Goal: Task Accomplishment & Management: Use online tool/utility

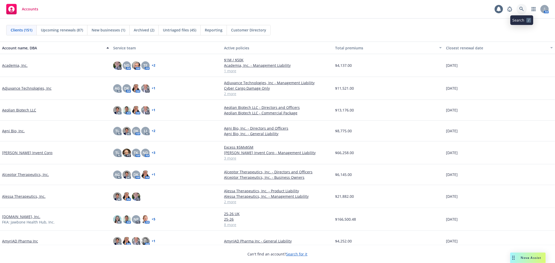
click at [524, 10] on link at bounding box center [521, 9] width 10 height 10
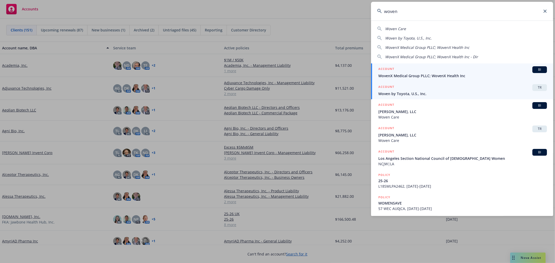
type input "woven"
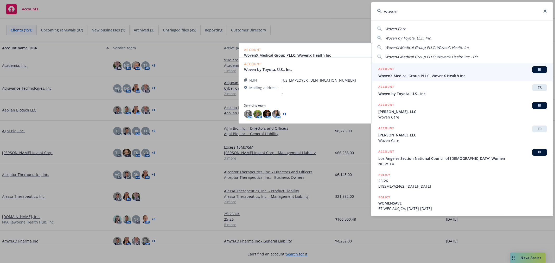
click at [441, 75] on span "WovenX Medical Group PLLC; WovenX Health Inc" at bounding box center [462, 75] width 169 height 5
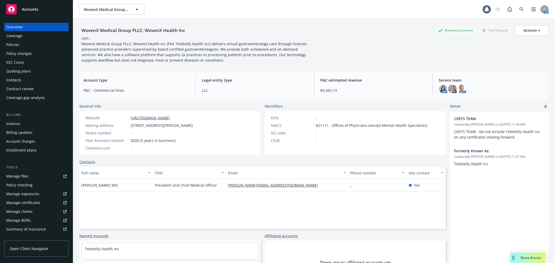
click at [24, 44] on div "Policies" at bounding box center [36, 45] width 60 height 8
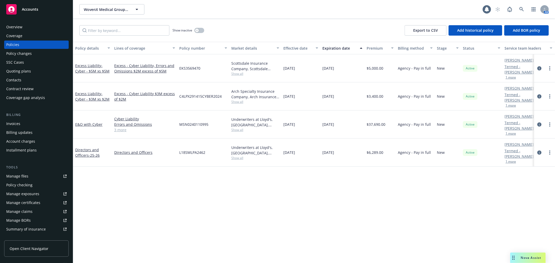
click at [88, 63] on link "Excess Liability - Cyber - $5M xs $5M" at bounding box center [92, 68] width 34 height 10
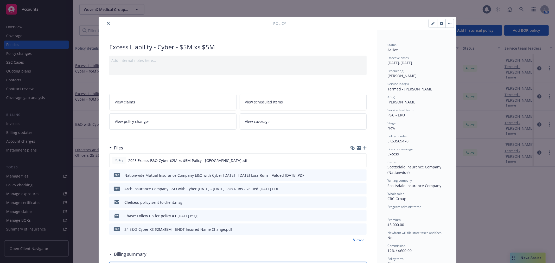
click at [448, 23] on icon "button" at bounding box center [449, 23] width 3 height 1
click at [108, 29] on div "Policy Manage lines of coverage Renew with incumbent End policy Set prior polic…" at bounding box center [277, 23] width 357 height 13
click at [107, 23] on icon "close" at bounding box center [108, 23] width 3 height 3
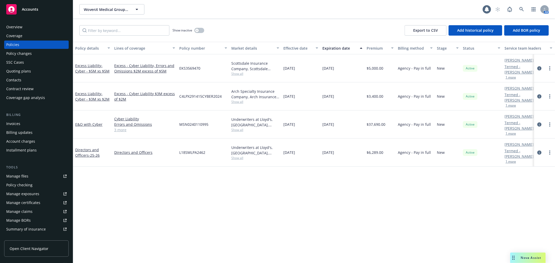
click at [108, 82] on div "Excess Liability - Cyber - $3M xs $2M" at bounding box center [92, 96] width 39 height 28
click at [96, 91] on link "Excess Liability - Cyber - $3M xs $2M" at bounding box center [92, 96] width 34 height 10
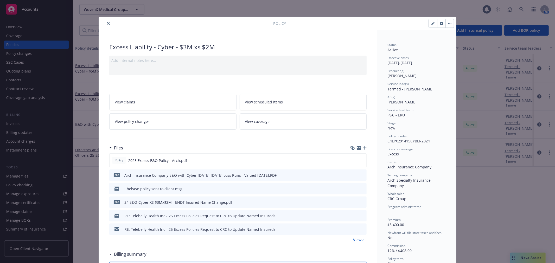
click at [450, 18] on div "Policy" at bounding box center [277, 23] width 357 height 13
click at [449, 21] on button "button" at bounding box center [449, 23] width 8 height 8
click at [431, 22] on icon "button" at bounding box center [432, 23] width 3 height 3
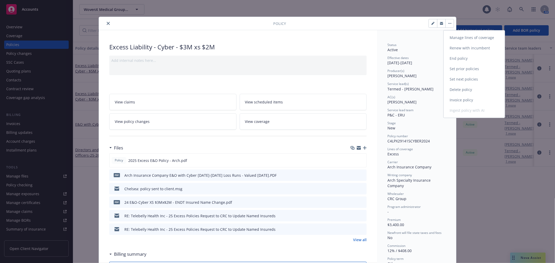
select select "NEW"
select select "other"
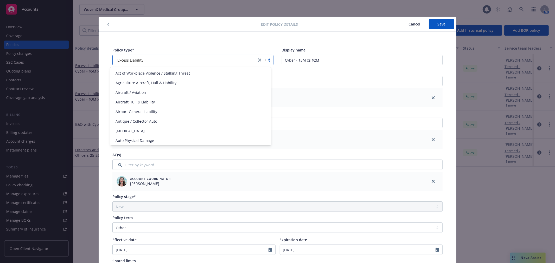
click at [257, 58] on link "close" at bounding box center [260, 60] width 6 height 6
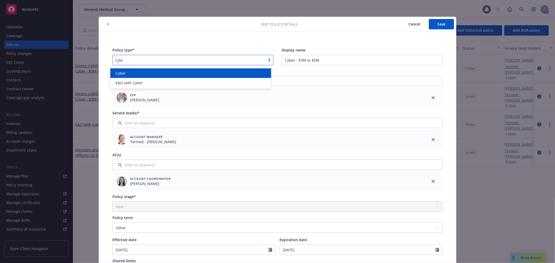
type input "Cyber"
click at [170, 73] on div "Cyber" at bounding box center [190, 73] width 155 height 5
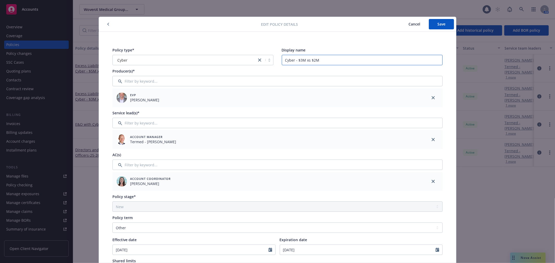
click at [292, 62] on input "Cyber - $3M xs $2M" at bounding box center [362, 60] width 161 height 10
drag, startPoint x: 292, startPoint y: 61, endPoint x: 272, endPoint y: 61, distance: 20.0
click at [272, 61] on div "Policy type* Cyber Display name Cyber - $3M xs $2M" at bounding box center [277, 56] width 330 height 18
type input "Excess - $3M xs $2M"
click at [443, 24] on span "Save" at bounding box center [441, 24] width 8 height 5
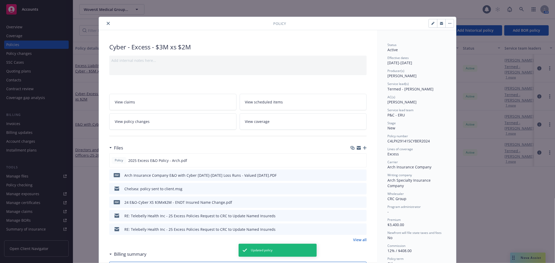
click at [450, 22] on button "button" at bounding box center [449, 23] width 8 height 8
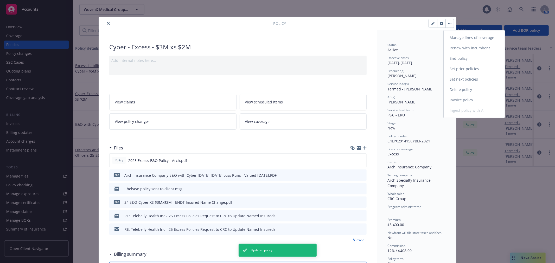
click at [462, 112] on div "Manage lines of coverage Renew with incumbent End policy Set prior policies Set…" at bounding box center [474, 74] width 61 height 83
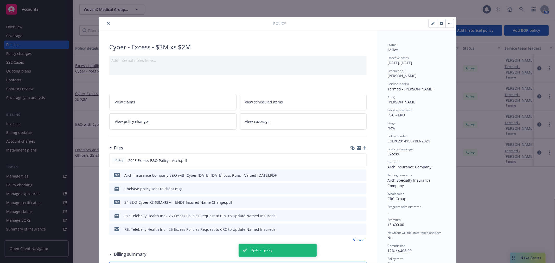
click at [102, 22] on div at bounding box center [187, 23] width 172 height 6
click at [105, 21] on button "close" at bounding box center [108, 23] width 6 height 6
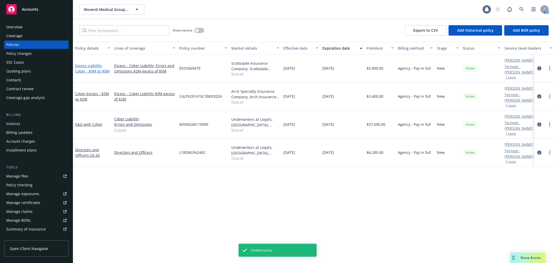
click at [93, 63] on link "Excess Liability - Cyber - $5M xs $5M" at bounding box center [92, 68] width 34 height 10
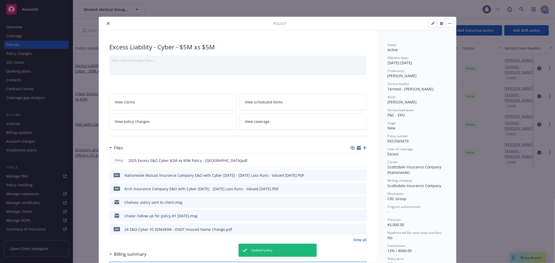
scroll to position [16, 0]
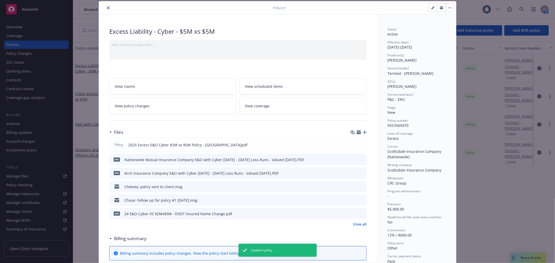
click at [431, 9] on icon "button" at bounding box center [432, 7] width 3 height 3
select select "NEW"
select select "other"
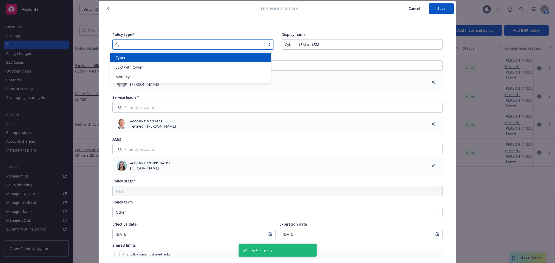
type input "Cyber"
click at [153, 57] on div "Cyber" at bounding box center [190, 57] width 155 height 5
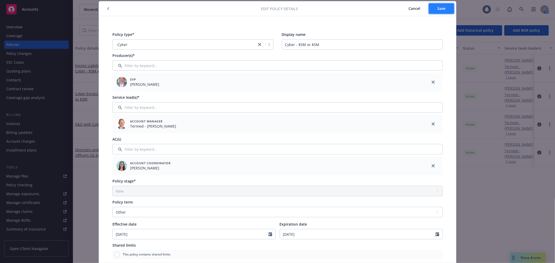
click at [440, 8] on span "Save" at bounding box center [441, 8] width 8 height 5
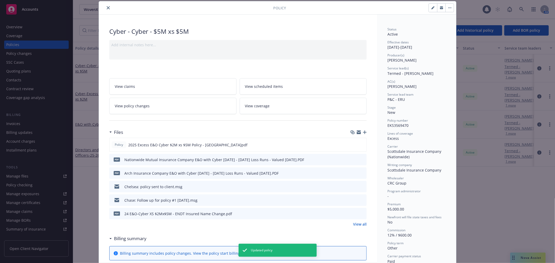
click at [108, 6] on button "close" at bounding box center [108, 8] width 6 height 6
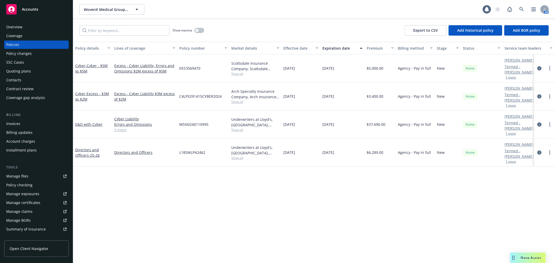
click at [36, 27] on div "Overview" at bounding box center [36, 27] width 60 height 8
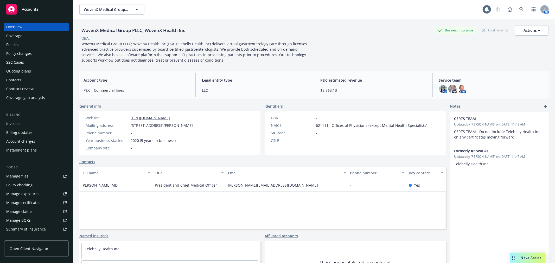
click at [33, 45] on div "Policies" at bounding box center [36, 45] width 60 height 8
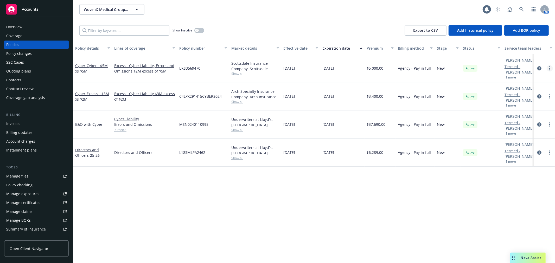
click at [550, 67] on link "more" at bounding box center [550, 68] width 6 height 6
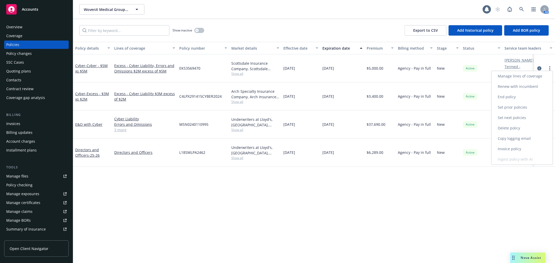
click at [532, 161] on div "Manage lines of coverage Renew with incumbent End policy Set prior policies Set…" at bounding box center [521, 118] width 61 height 94
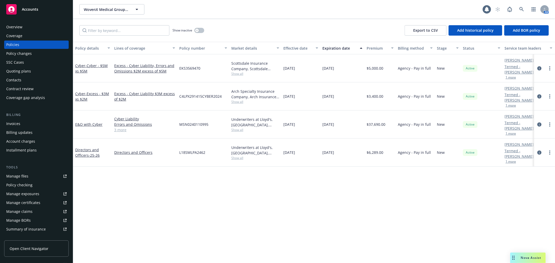
click at [407, 224] on div "Policy details Lines of coverage Policy number Market details Effective date Ex…" at bounding box center [314, 152] width 482 height 221
click at [11, 22] on div "Overview Coverage Policies Policy changes SSC Cases Quoting plans Contacts Cont…" at bounding box center [36, 140] width 73 height 247
click at [32, 29] on div "Overview" at bounding box center [36, 27] width 60 height 8
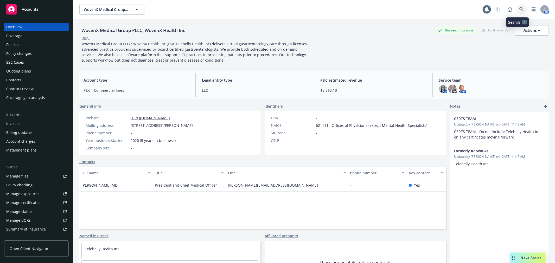
click at [521, 7] on link at bounding box center [521, 9] width 10 height 10
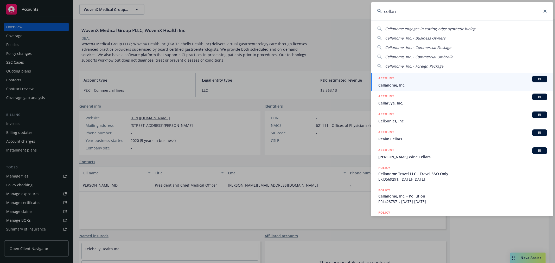
type input "cellan"
click at [418, 80] on div "ACCOUNT BI" at bounding box center [462, 79] width 169 height 7
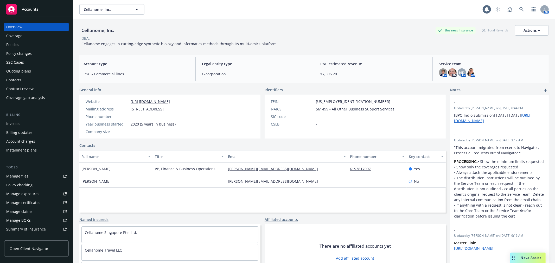
click at [35, 43] on div "Policies" at bounding box center [36, 45] width 60 height 8
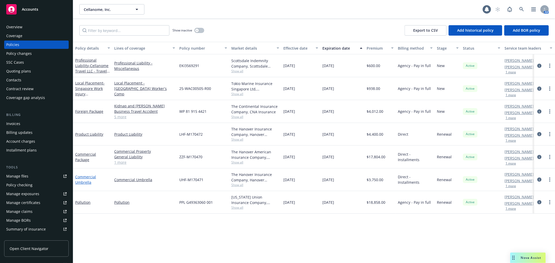
click at [84, 176] on link "Commercial Umbrella" at bounding box center [85, 180] width 21 height 10
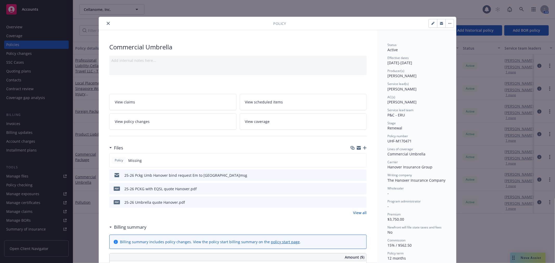
click at [108, 24] on button "close" at bounding box center [108, 23] width 6 height 6
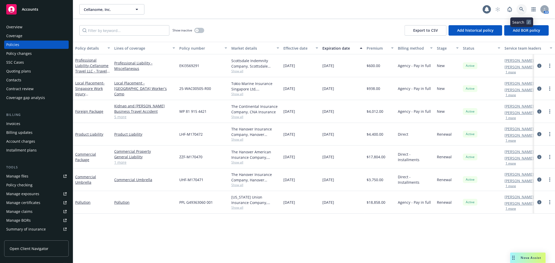
click at [522, 7] on icon at bounding box center [521, 9] width 5 height 5
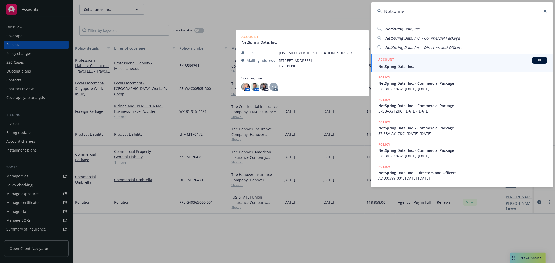
type input "Netspring"
click at [415, 63] on div "ACCOUNT BI" at bounding box center [462, 60] width 169 height 7
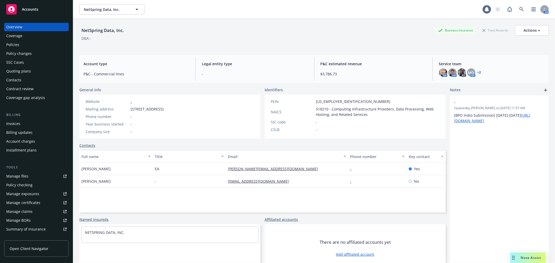
click at [27, 72] on div "Quoting plans" at bounding box center [18, 71] width 25 height 8
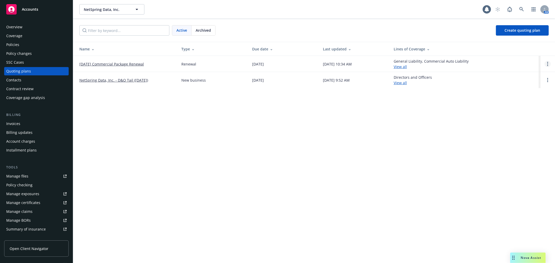
click at [545, 66] on link "Open options" at bounding box center [548, 64] width 6 height 6
click at [525, 30] on span "Copy logging email" at bounding box center [521, 28] width 46 height 5
click at [524, 10] on link at bounding box center [521, 9] width 10 height 10
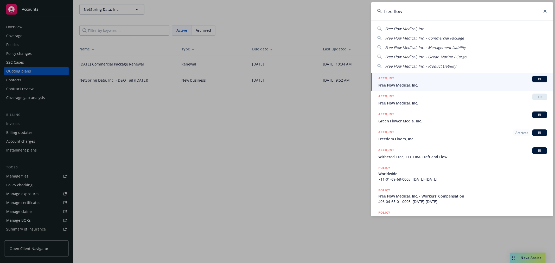
type input "free flow"
click at [431, 78] on div "ACCOUNT BI" at bounding box center [462, 79] width 169 height 7
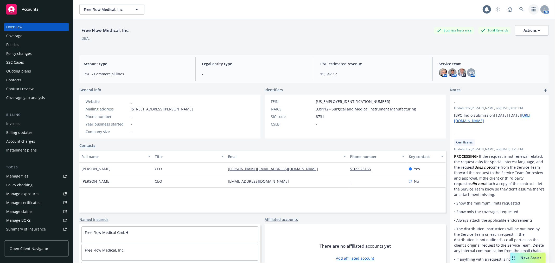
click at [523, 7] on div "AM" at bounding box center [520, 9] width 56 height 10
click at [521, 9] on link at bounding box center [521, 9] width 10 height 10
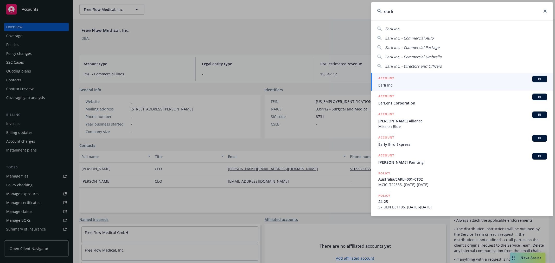
type input "earli"
click at [395, 83] on span "Earli Inc." at bounding box center [462, 84] width 169 height 5
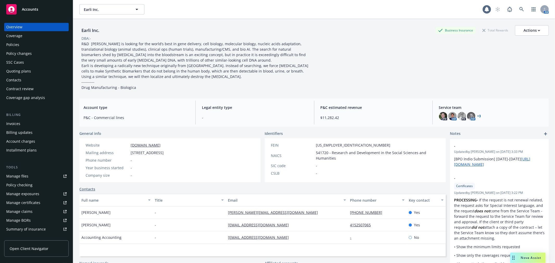
click at [477, 115] on link "+ 3" at bounding box center [479, 116] width 4 height 3
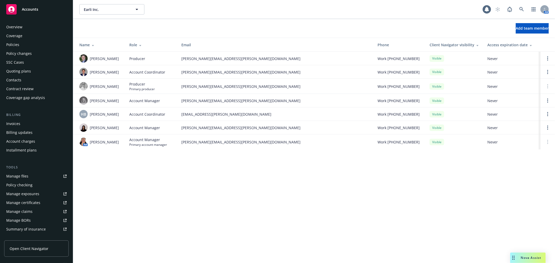
scroll to position [93, 0]
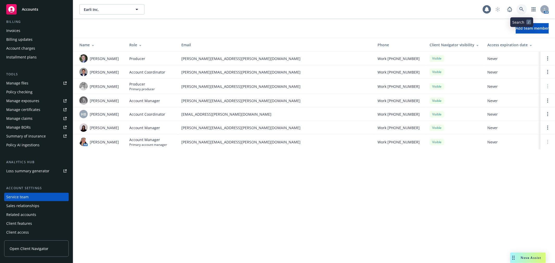
click at [521, 11] on icon at bounding box center [521, 9] width 5 height 5
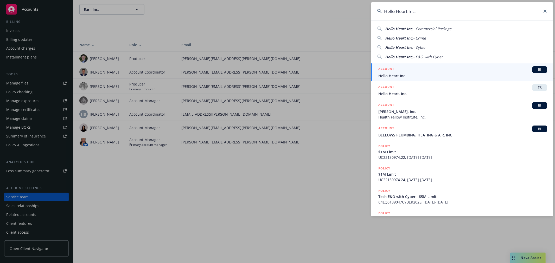
type input "Hello Heart Inc."
click at [422, 76] on span "Hello Heart Inc." at bounding box center [462, 75] width 169 height 5
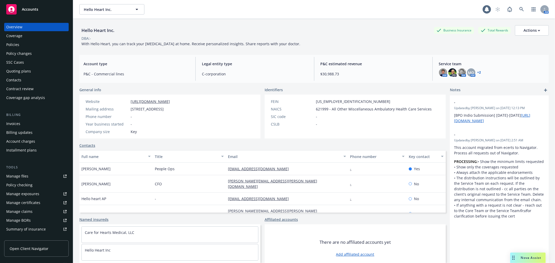
click at [32, 69] on div "Quoting plans" at bounding box center [36, 71] width 60 height 8
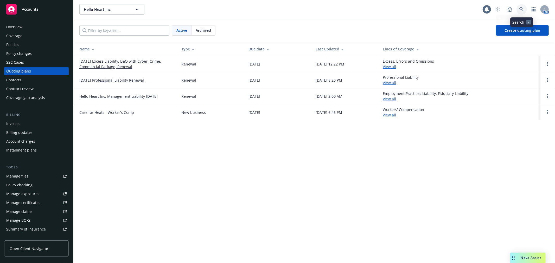
click at [522, 8] on icon at bounding box center [521, 9] width 5 height 5
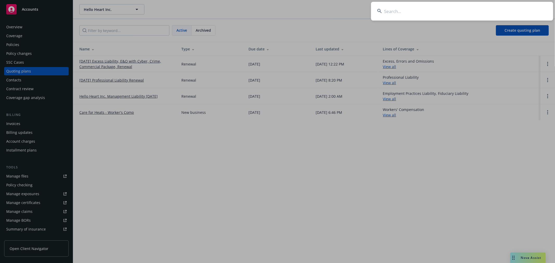
click at [470, 20] on input at bounding box center [462, 11] width 182 height 19
click at [414, 9] on input at bounding box center [462, 11] width 182 height 19
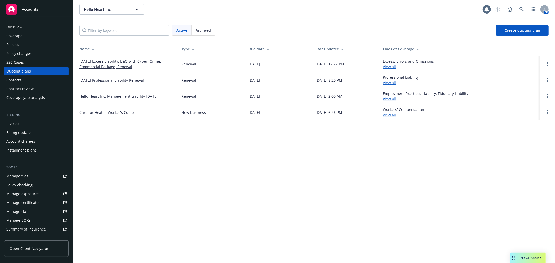
click at [528, 11] on div "AM" at bounding box center [520, 9] width 56 height 10
click at [521, 9] on icon at bounding box center [521, 9] width 5 height 5
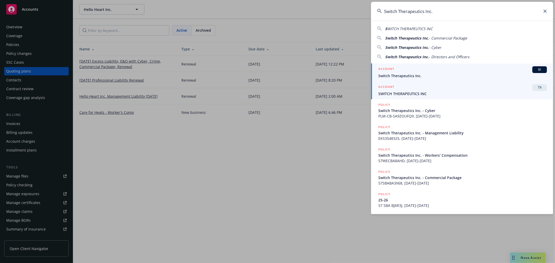
type input "Switch Therapeutics Inc."
click at [413, 80] on link "ACCOUNT BI Switch Therapeutics Inc." at bounding box center [462, 72] width 182 height 18
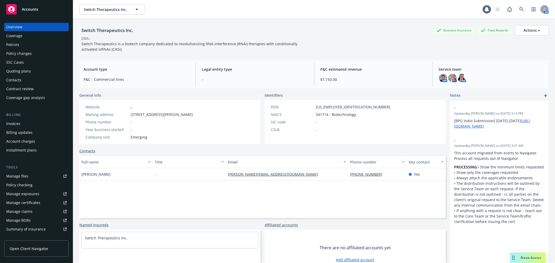
click at [24, 71] on div "Quoting plans" at bounding box center [18, 71] width 25 height 8
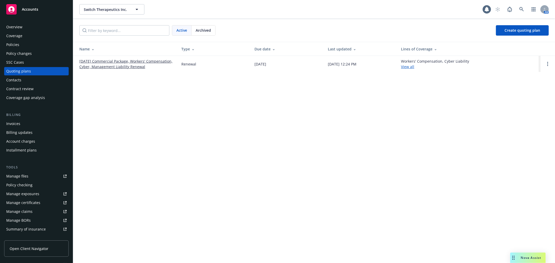
click at [134, 61] on link "11/01/25 Commercial Package, Workers' Compensation, Cyber, Management Liability…" at bounding box center [126, 64] width 94 height 11
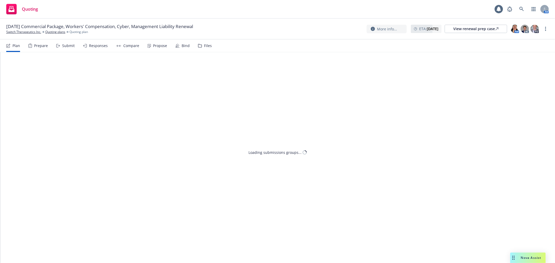
click at [204, 44] on div "Files" at bounding box center [208, 46] width 8 height 4
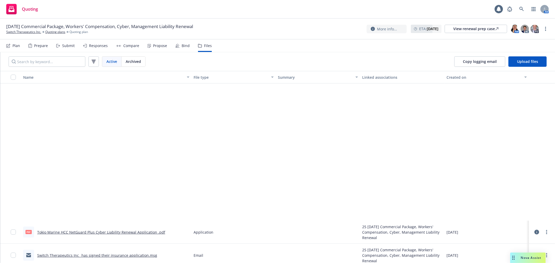
scroll to position [173, 0]
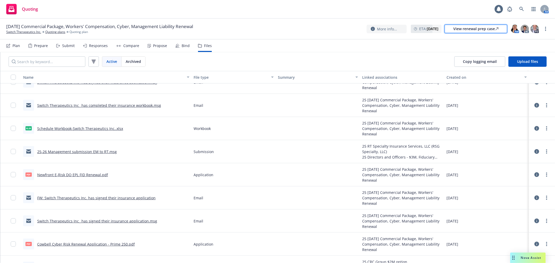
click at [477, 30] on div "View renewal prep case" at bounding box center [475, 29] width 45 height 8
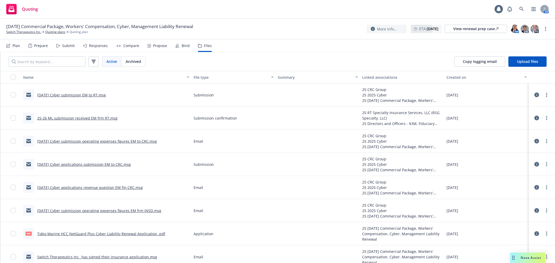
click at [521, 2] on div "Quoting 1 AM" at bounding box center [277, 9] width 555 height 19
click at [524, 7] on icon at bounding box center [521, 9] width 5 height 5
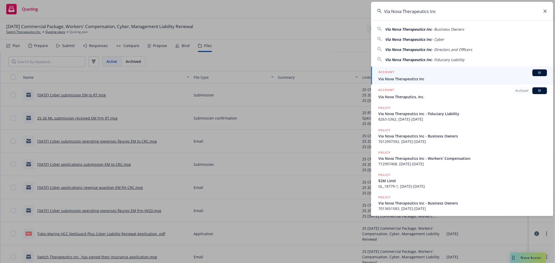
type input "Via Nova Therapeutics Inc"
click at [413, 77] on span "Via Nova Therapeutics Inc" at bounding box center [462, 78] width 169 height 5
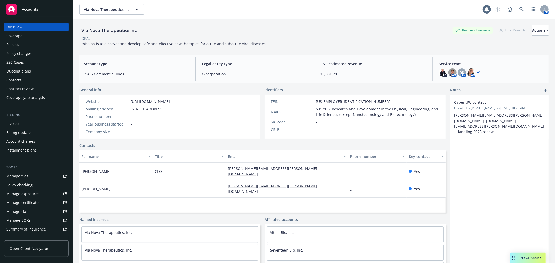
click at [30, 74] on div "Quoting plans" at bounding box center [36, 71] width 60 height 8
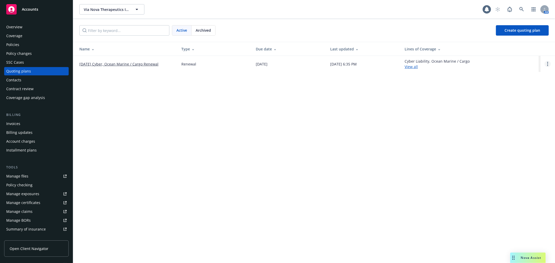
click at [545, 63] on link "Open options" at bounding box center [548, 64] width 6 height 6
click at [516, 27] on span "Copy logging email" at bounding box center [521, 28] width 46 height 5
drag, startPoint x: 519, startPoint y: 3, endPoint x: 511, endPoint y: 1, distance: 8.0
click at [519, 2] on div "Via Nova Therapeutics Inc Via Nova Therapeutics Inc 1 AM" at bounding box center [314, 9] width 482 height 19
click at [525, 6] on link at bounding box center [521, 9] width 10 height 10
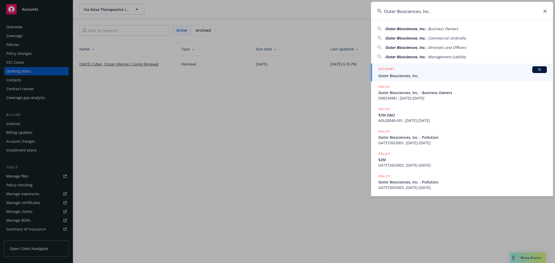
type input "Outer Biosciences, Inc."
click at [412, 71] on div "ACCOUNT BI" at bounding box center [462, 69] width 169 height 7
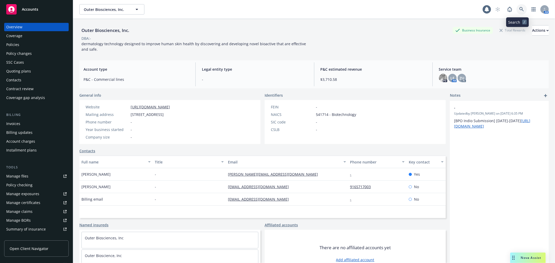
click at [521, 10] on link at bounding box center [521, 9] width 10 height 10
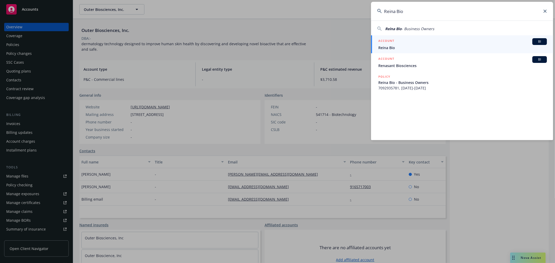
type input "Reina Bio"
click at [427, 42] on div "ACCOUNT BI" at bounding box center [462, 41] width 169 height 7
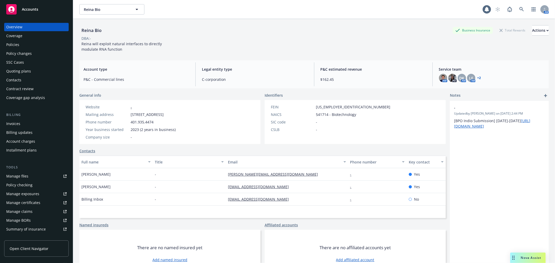
click at [9, 40] on div "Coverage" at bounding box center [14, 36] width 16 height 8
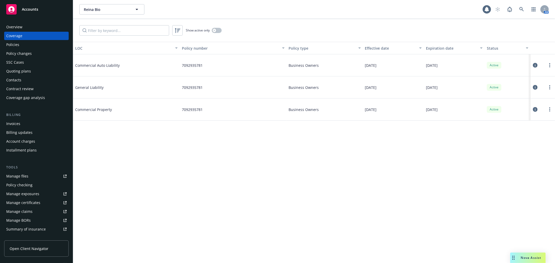
click at [21, 43] on div "Policies" at bounding box center [36, 45] width 60 height 8
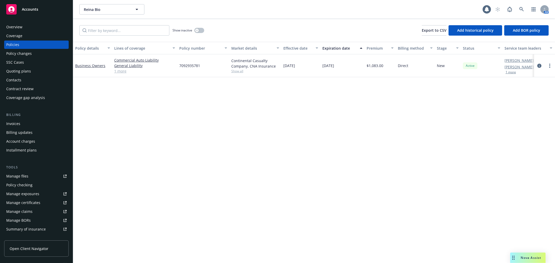
click at [35, 69] on div "Quoting plans" at bounding box center [36, 71] width 60 height 8
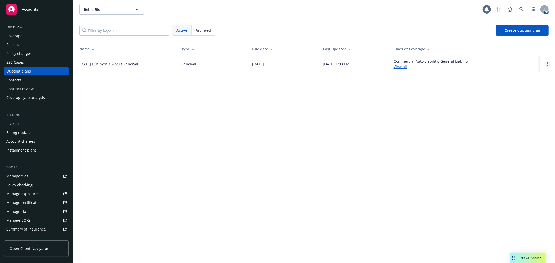
click at [547, 64] on icon "Open options" at bounding box center [547, 64] width 1 height 4
click at [523, 29] on span "Copy logging email" at bounding box center [521, 28] width 46 height 5
click at [523, 12] on link at bounding box center [521, 9] width 10 height 10
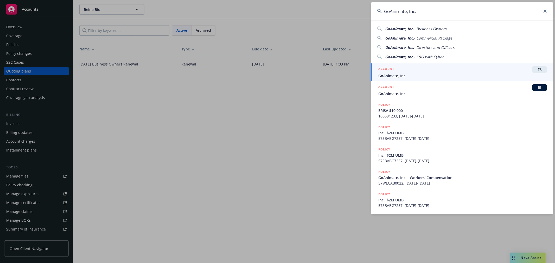
type input "GoAnimate, Inc."
click at [420, 72] on div "ACCOUNT TR" at bounding box center [462, 69] width 169 height 7
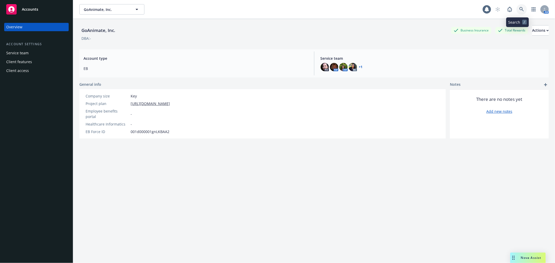
click at [519, 10] on icon at bounding box center [521, 9] width 5 height 5
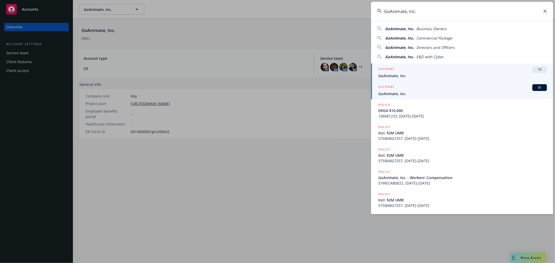
type input "GoAnimate, Inc."
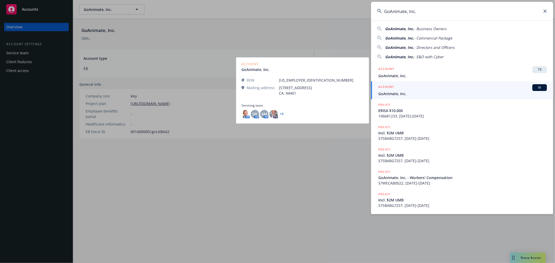
click at [473, 89] on div "ACCOUNT BI" at bounding box center [462, 87] width 169 height 7
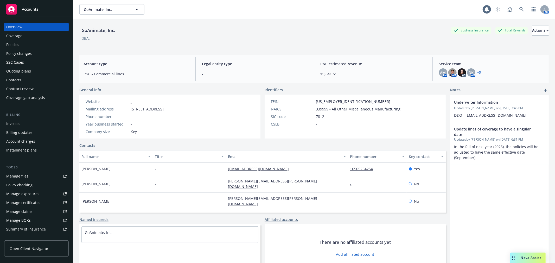
click at [477, 73] on link "+ 3" at bounding box center [479, 72] width 4 height 3
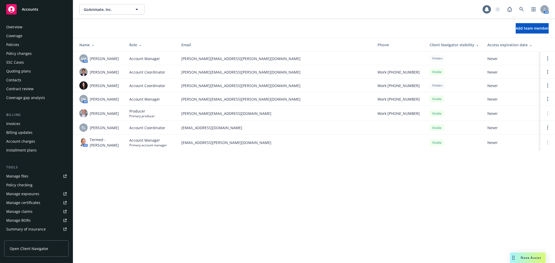
scroll to position [93, 0]
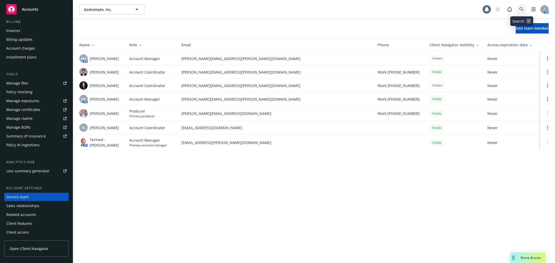
click at [519, 9] on icon at bounding box center [521, 9] width 5 height 5
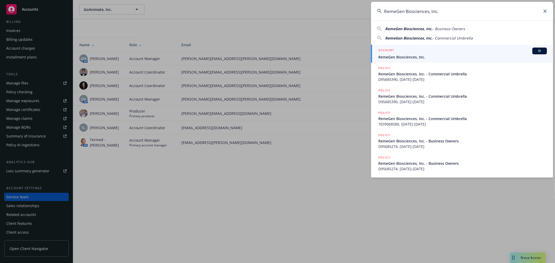
type input "RemeGen Biosciences, Inc."
click at [401, 60] on link "ACCOUNT BI RemeGen Biosciences, Inc." at bounding box center [462, 54] width 182 height 18
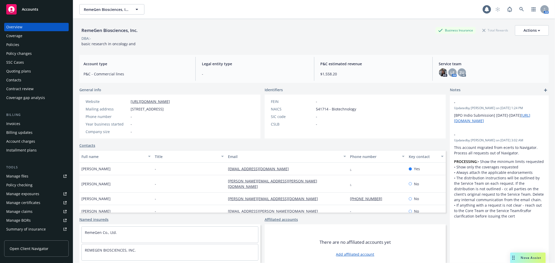
click at [42, 71] on div "Quoting plans" at bounding box center [36, 71] width 60 height 8
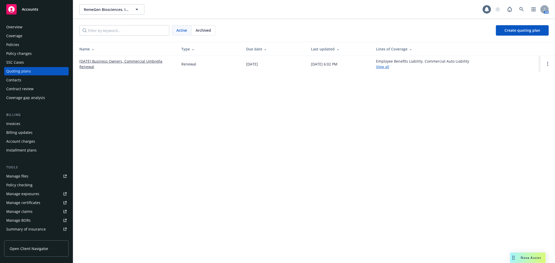
click at [120, 62] on link "[DATE] Business Owners, Commercial Umbrella Renewal" at bounding box center [126, 64] width 94 height 11
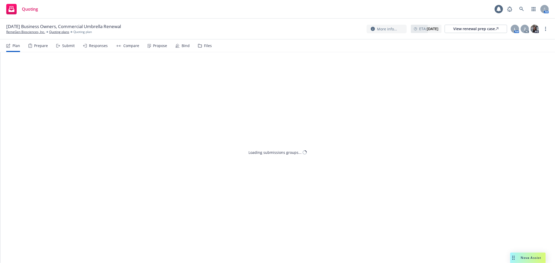
click at [208, 44] on div "Files" at bounding box center [208, 46] width 8 height 4
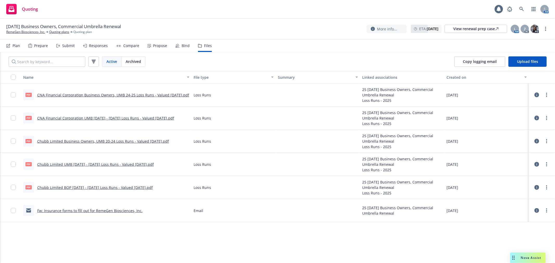
click at [521, 26] on div "Z AC" at bounding box center [525, 29] width 8 height 8
click at [521, 28] on div "Z" at bounding box center [525, 29] width 8 height 8
click at [375, 9] on div "Quoting 1 AM" at bounding box center [277, 9] width 555 height 19
click at [518, 4] on span at bounding box center [521, 9] width 10 height 10
click at [522, 14] on link at bounding box center [521, 9] width 10 height 10
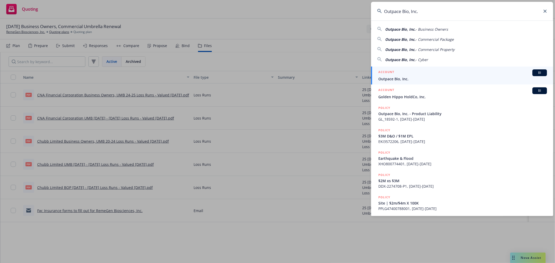
type input "Outpace Bio, Inc."
click at [408, 76] on span "Outpace Bio, Inc." at bounding box center [462, 78] width 169 height 5
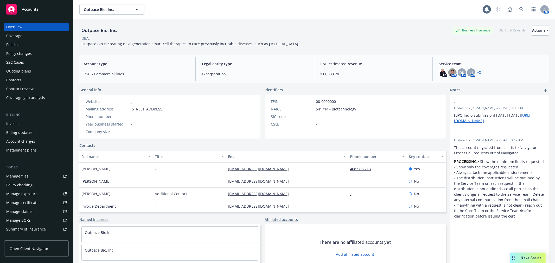
click at [477, 73] on link "+ 2" at bounding box center [479, 72] width 4 height 3
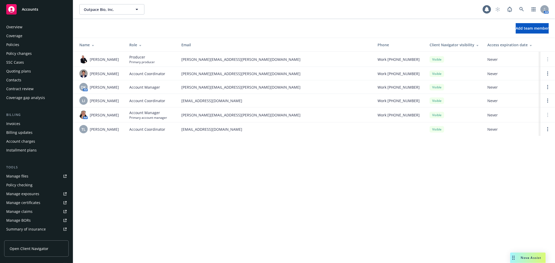
scroll to position [93, 0]
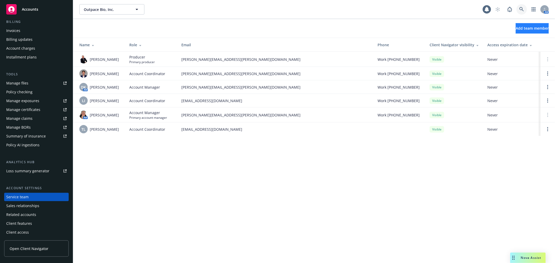
drag, startPoint x: 526, startPoint y: 11, endPoint x: 526, endPoint y: 31, distance: 20.0
click at [526, 22] on body "Accounts Overview Coverage Policies Policy changes SSC Cases Quoting plans Cont…" at bounding box center [277, 131] width 555 height 263
click at [458, 9] on div "Outpace Bio, Inc. Outpace Bio, Inc." at bounding box center [280, 9] width 403 height 10
click at [520, 5] on link at bounding box center [521, 9] width 10 height 10
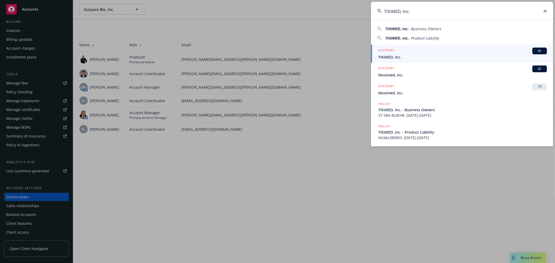
type input "TIXiMED, Inc."
drag, startPoint x: 400, startPoint y: 48, endPoint x: 398, endPoint y: 51, distance: 3.5
click at [398, 51] on div "ACCOUNT BI" at bounding box center [462, 51] width 169 height 7
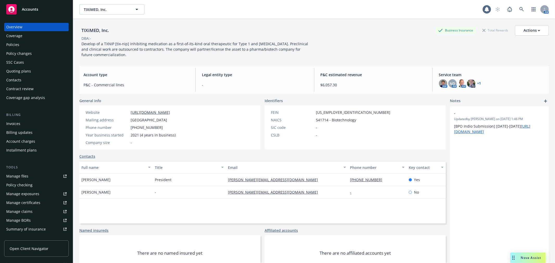
click at [13, 71] on div "Quoting plans" at bounding box center [18, 71] width 25 height 8
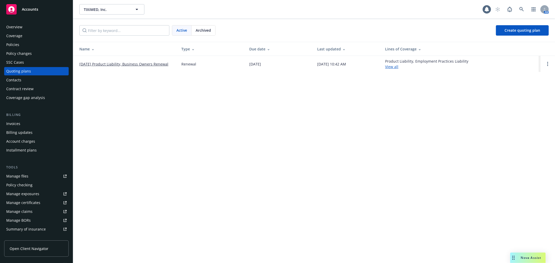
click at [125, 62] on link "[DATE] Product Liability, Business Owners Renewal" at bounding box center [123, 63] width 89 height 5
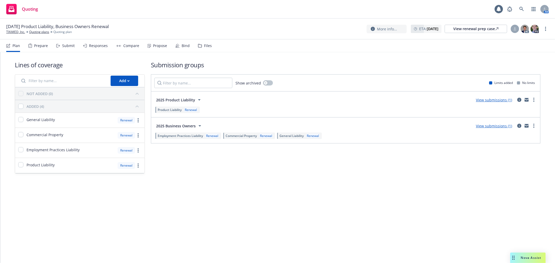
click at [207, 44] on div "Files" at bounding box center [208, 46] width 8 height 4
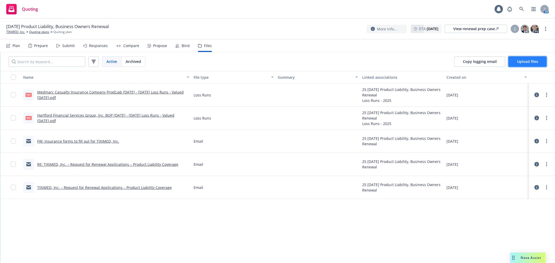
click at [532, 61] on span "Upload files" at bounding box center [527, 61] width 21 height 5
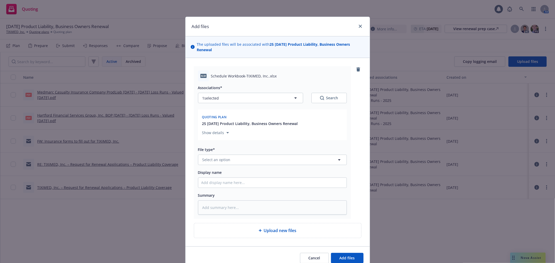
type textarea "x"
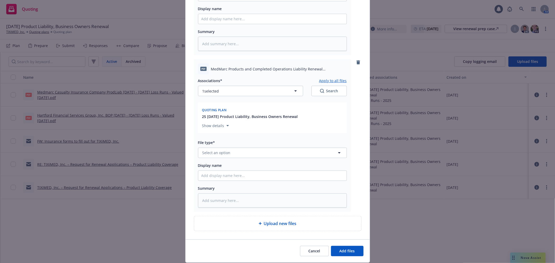
scroll to position [181, 0]
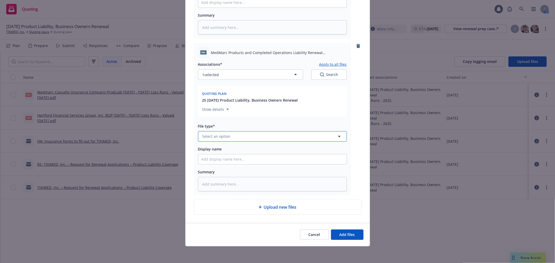
click at [249, 133] on button "Select an option" at bounding box center [272, 136] width 149 height 10
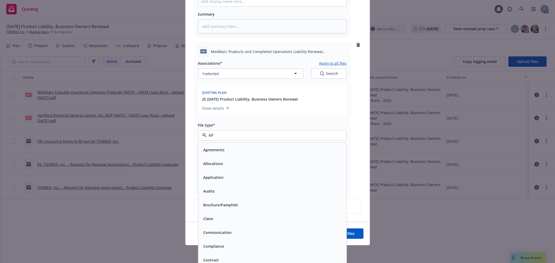
type input "APP"
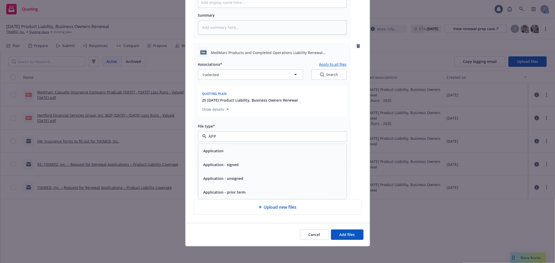
click at [244, 158] on div "Application - signed" at bounding box center [272, 165] width 148 height 14
click at [244, 157] on input "Display name" at bounding box center [272, 160] width 148 height 10
type textarea "x"
type input "2"
type textarea "x"
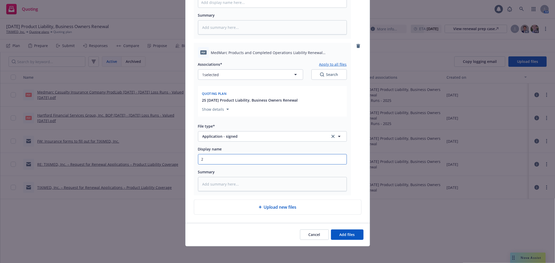
type input "25"
type textarea "x"
type input "25-"
type textarea "x"
type input "25-2"
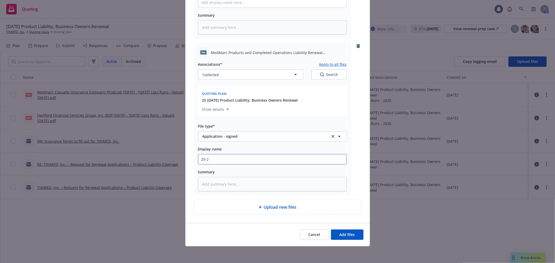
type textarea "x"
type input "25-26"
type textarea "x"
type input "25-26"
type textarea "x"
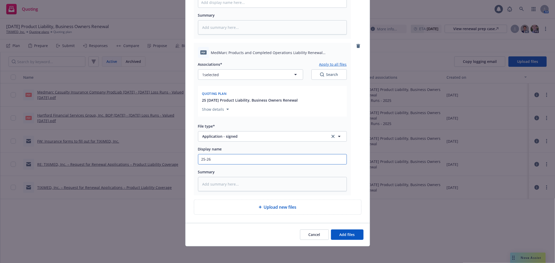
type input "25-26 m"
type textarea "x"
type input "25-26 mE"
type textarea "x"
type input "25-26 mED"
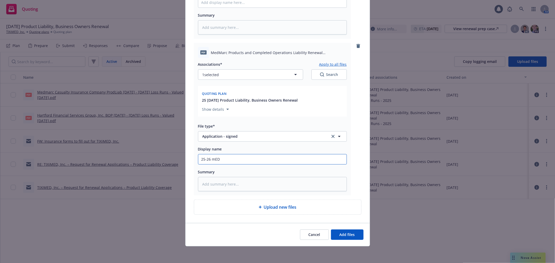
type textarea "x"
type input "25-26 mEDM"
type textarea "x"
type input "25-26 mED"
type textarea "x"
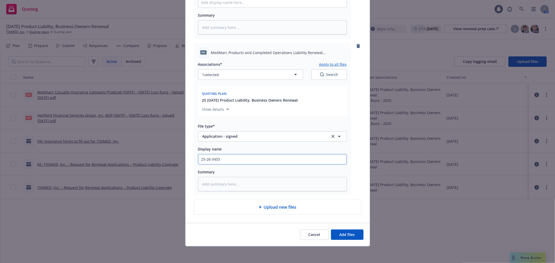
type input "25-26 mEDm"
type textarea "x"
type input "25-26 mED"
type textarea "x"
type input "25-26 mE"
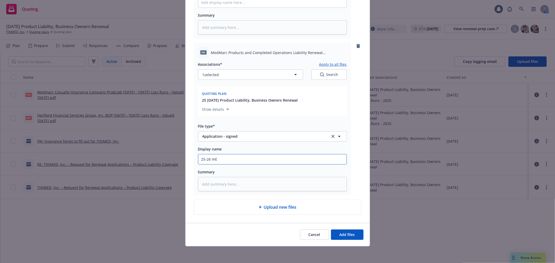
type textarea "x"
type input "25-26 m"
type textarea "x"
type input "25-26"
type textarea "x"
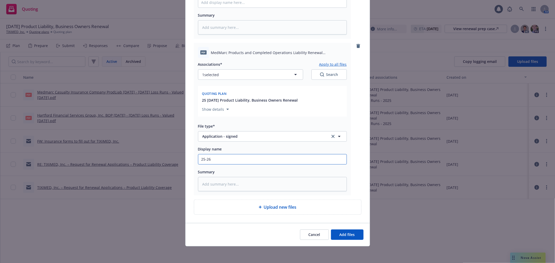
type input "25-26 m"
type textarea "x"
type input "25-26 mR"
type textarea "x"
type input "25-26 mRD"
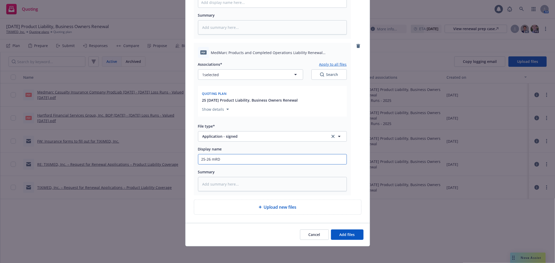
type textarea "x"
type input "25-26 mR"
type textarea "x"
type input "25-26 m"
type textarea "x"
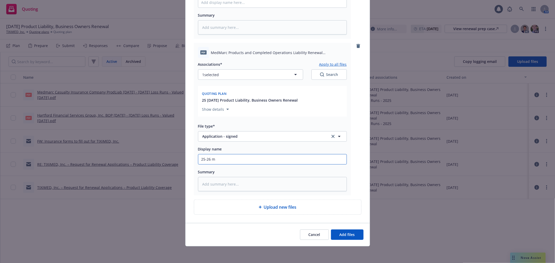
type input "25-26 mE"
type textarea "x"
type input "25-26 m"
type textarea "x"
type input "25-26 mR"
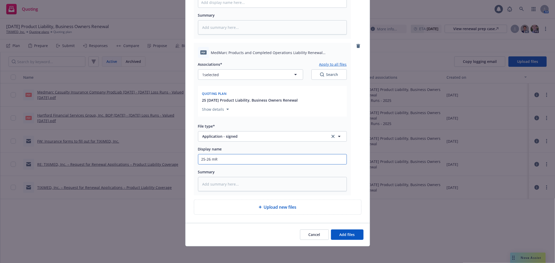
type textarea "x"
type input "25-26 m"
type textarea "x"
type input "25-26 mE"
type textarea "x"
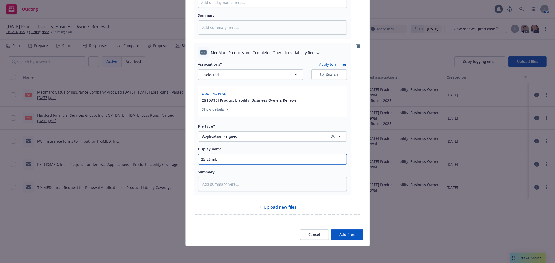
type input "25-26 mED"
type textarea "x"
type input "25-26 mE"
type textarea "x"
type input "25-26 m"
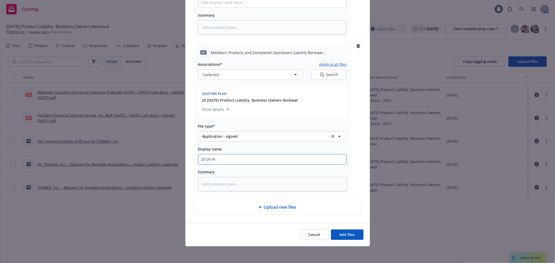
type textarea "x"
type input "25-26"
type textarea "x"
type input "25-26 M"
type textarea "x"
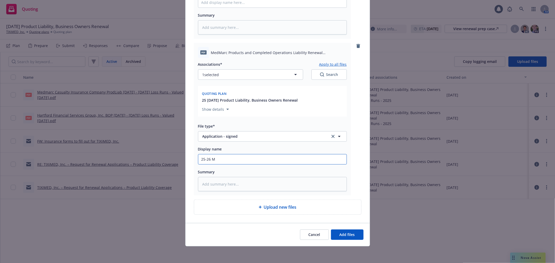
type input "25-26 Me"
type textarea "x"
type input "25-26 Med"
type textarea "x"
type input "25-26 MedM"
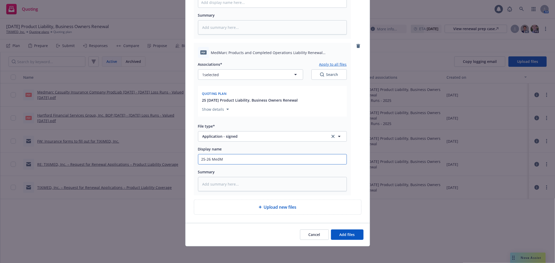
type textarea "x"
type input "25-26 MedMa"
type textarea "x"
type input "25-26 MedMar"
type textarea "x"
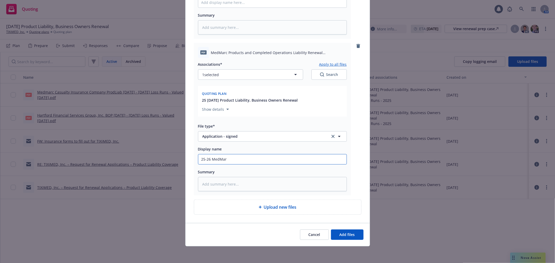
type input "25-26 MedMarc"
type textarea "x"
type input "25-26 MedMarc"
type textarea "x"
type input "25-26 MedMarc P"
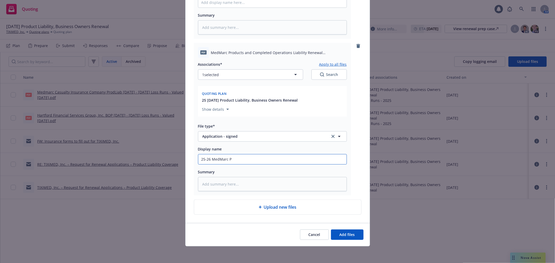
type textarea "x"
type input "25-26 MedMarc Pro"
type textarea "x"
type input "25-26 MedMarc Produ"
type textarea "x"
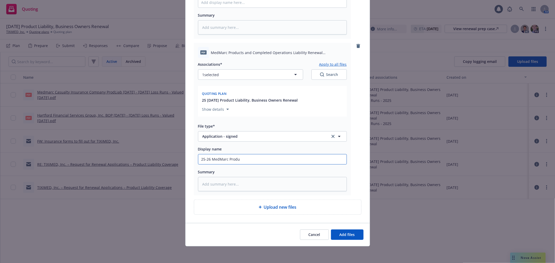
type input "25-26 MedMarc Produc"
type textarea "x"
type input "25-26 MedMarc Product"
type textarea "x"
type input "25-26 MedMarc Products"
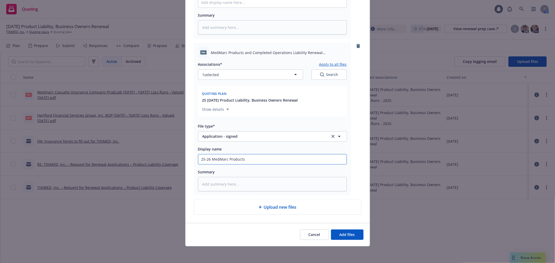
type textarea "x"
type input "25-26 MedMarc Products A"
type textarea "x"
type input "25-26 MedMarc Products Ap"
type textarea "x"
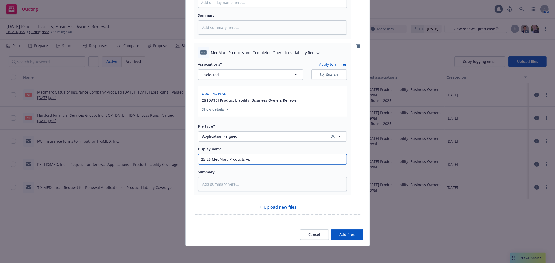
type input "25-26 MedMarc Products App"
type textarea "x"
type input "25-26 MedMarc Products Appl"
type textarea "x"
type input "25-26 MedMarc Products Appli"
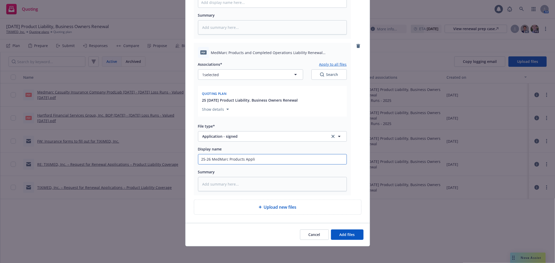
type textarea "x"
type input "25-26 MedMarc Products Applic"
type textarea "x"
type input "25-26 MedMarc Products Applicaz"
type textarea "x"
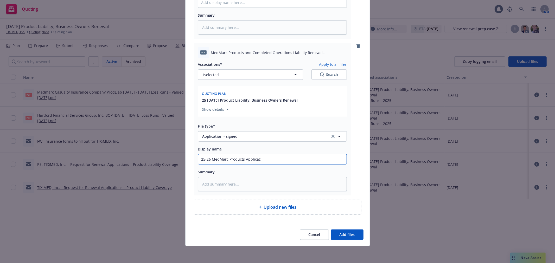
type input "25-26 MedMarc Products Applicazt"
type textarea "x"
type input "25-26 MedMarc Products Applicazti"
type textarea "x"
type input "25-26 MedMarc Products Applicaztio"
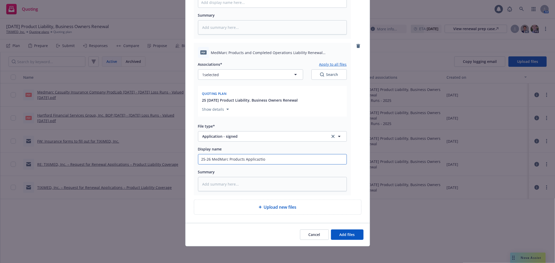
type textarea "x"
type input "25-26 MedMarc Products Applicaztion"
type textarea "x"
type input "25-26 MedMarc Products Applicaztion"
type textarea "x"
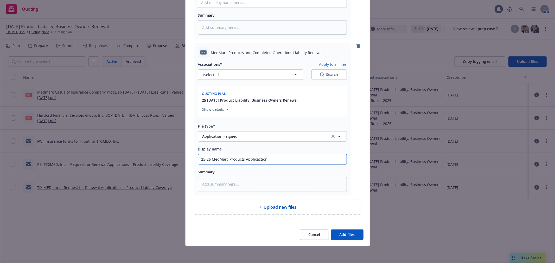
type input "25-26 MedMarc Products Applicaztio"
type textarea "x"
type input "25-26 MedMarc Products Applicazti"
type textarea "x"
type input "25-26 MedMarc Products Applica"
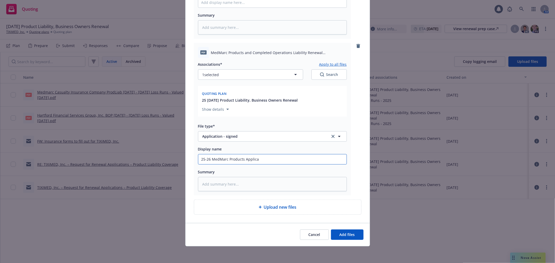
type textarea "x"
type input "25-26 MedMarc Products Applic"
type textarea "x"
type input "25-26 MedMarc Products Appli"
type textarea "x"
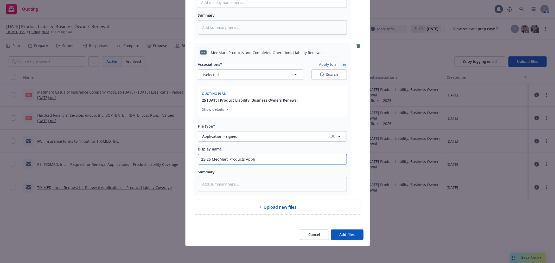
type input "25-26 MedMarc Products Appl"
type textarea "x"
type input "25-26 MedMarc Products App"
type textarea "x"
type input "25-26 MedMarc Products Ap"
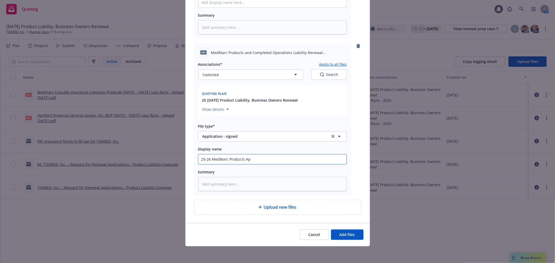
type textarea "x"
type input "25-26 MedMarc Products A"
type textarea "x"
type input "25-26 MedMarc Products"
type textarea "x"
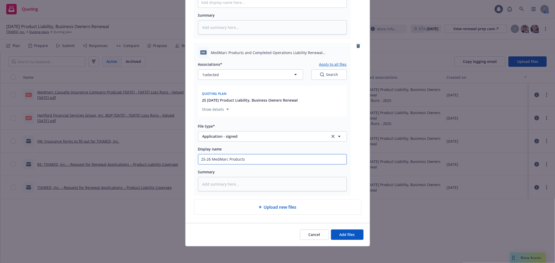
type input "25-26 MedMarc Products A"
type textarea "x"
type input "25-26 MedMarc Products Ap"
type textarea "x"
type input "25-26 MedMarc Products App"
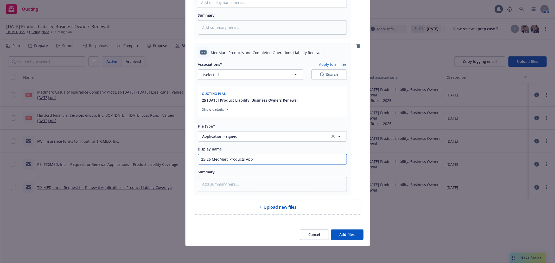
type textarea "x"
type input "25-26 MedMarc Products Appl"
type textarea "x"
type input "25-26 MedMarc Products Applic"
type textarea "x"
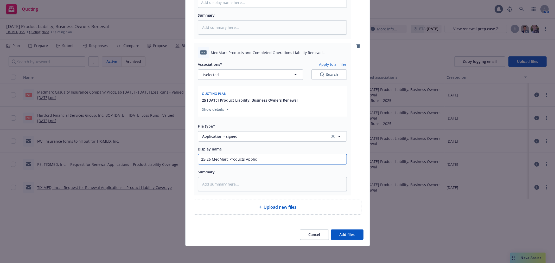
type input "25-26 MedMarc Products Applica"
type textarea "x"
type input "25-26 MedMarc Products Applicat"
type textarea "x"
type input "25-26 MedMarc Products Applicatin"
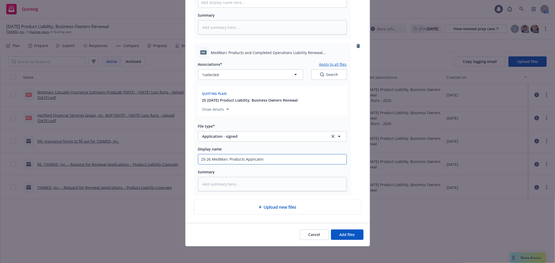
type textarea "x"
type input "25-26 MedMarc Products Applicati"
type textarea "x"
type input "25-26 MedMarc Products Applicat"
type textarea "x"
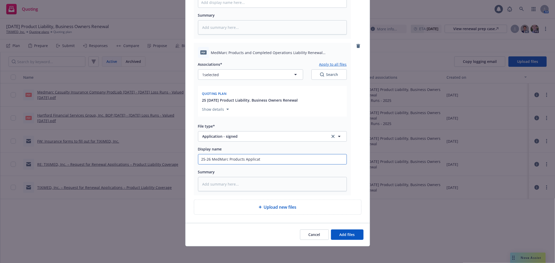
type input "25-26 MedMarc Products Applica"
type textarea "x"
type input "25-26 MedMarc Products Applic"
type textarea "x"
type input "25-26 MedMarc Products Appli"
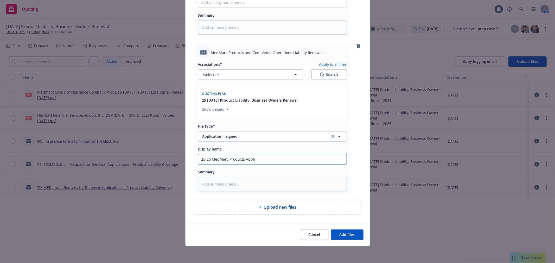
type textarea "x"
type input "25-26 MedMarc Products Appl"
type textarea "x"
type input "25-26 MedMarc Products App"
type textarea "x"
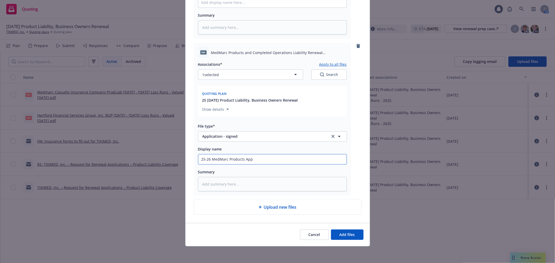
type input "25-26 MedMarc Products Ap"
type textarea "x"
type input "25-26 MedMarc Products A"
type textarea "x"
type input "25-26 MedMarc Products"
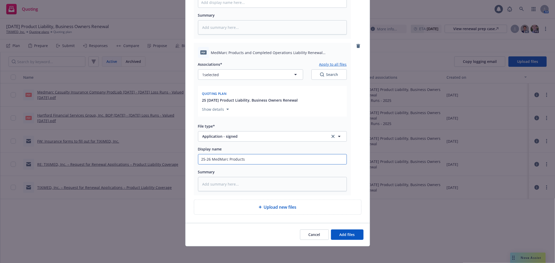
type textarea "x"
type input "25-26 MedMarc Products A"
type textarea "x"
type input "25-26 MedMarc Products Ap"
type textarea "x"
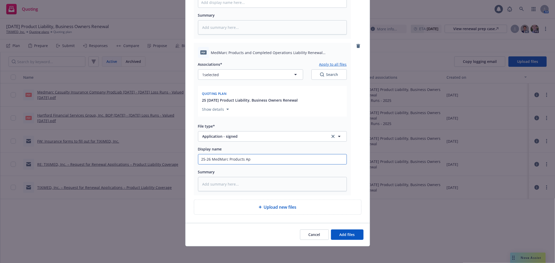
type input "25-26 MedMarc Products App"
type textarea "x"
type input "25-26 MedMarc Products Appl"
type textarea "x"
type input "25-26 MedMarc Products Appli"
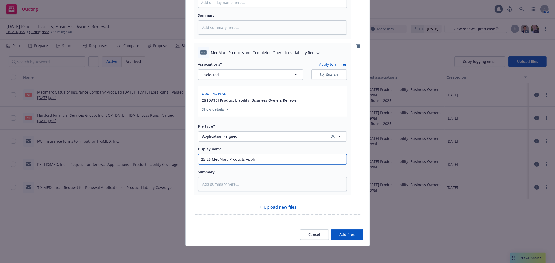
type textarea "x"
type input "25-26 MedMarc Products Applic"
type textarea "x"
type input "25-26 MedMarc Products Applica"
type textarea "x"
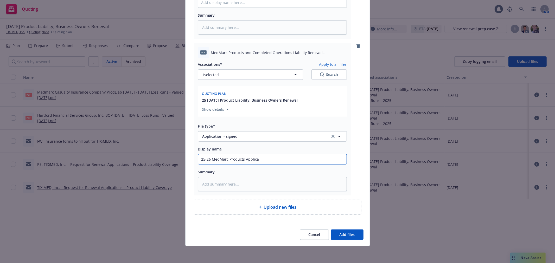
type input "25-26 MedMarc Products Applicat"
type textarea "x"
type input "25-26 MedMarc Products Applicati"
type textarea "x"
type input "25-26 MedMarc Products Applicatio"
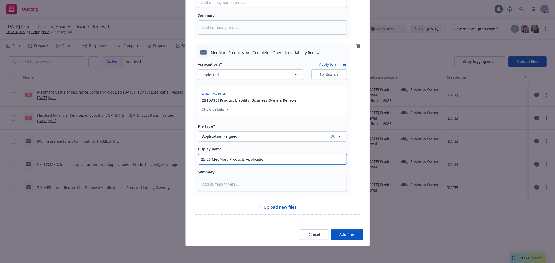
type textarea "x"
type input "25-26 MedMarc Products Application"
type textarea "x"
type input "25-26 MedMarc Products Application -"
type textarea "x"
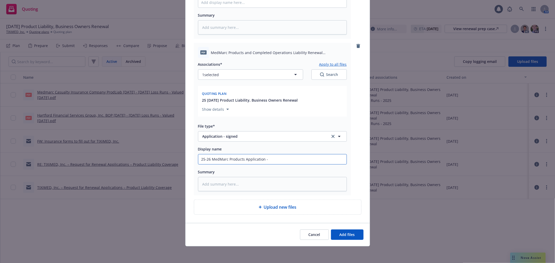
type input "25-26 MedMarc Products Application - S"
type textarea "x"
type input "25-26 MedMarc Products Application - Si"
type textarea "x"
type input "25-26 MedMarc Products Application - Sign"
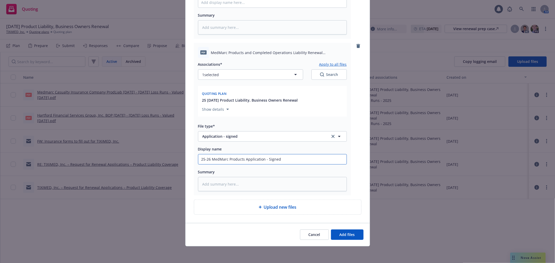
scroll to position [0, 0]
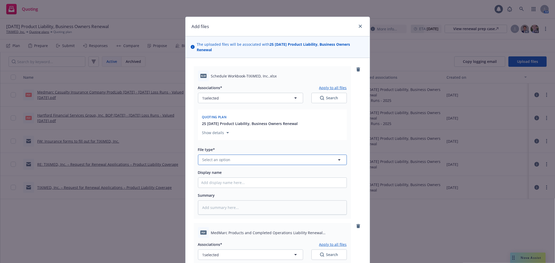
click at [242, 162] on button "Select an option" at bounding box center [272, 160] width 149 height 10
click at [294, 136] on div "Workbook" at bounding box center [272, 132] width 142 height 8
click at [235, 185] on input "Display name" at bounding box center [272, 183] width 148 height 10
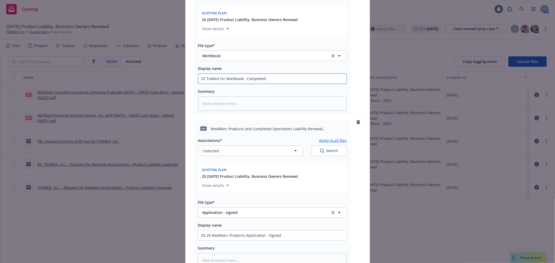
scroll to position [181, 0]
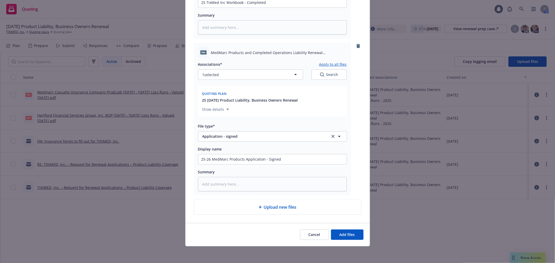
click at [363, 234] on div "Cancel Add files" at bounding box center [277, 234] width 184 height 23
click at [357, 236] on button "Add files" at bounding box center [347, 235] width 33 height 10
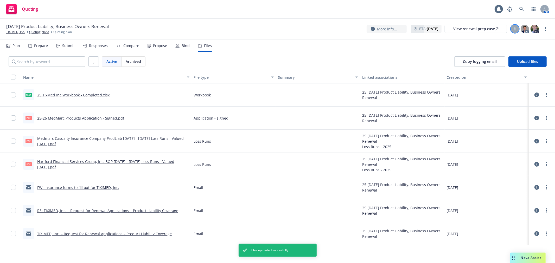
click at [515, 27] on div at bounding box center [515, 29] width 8 height 8
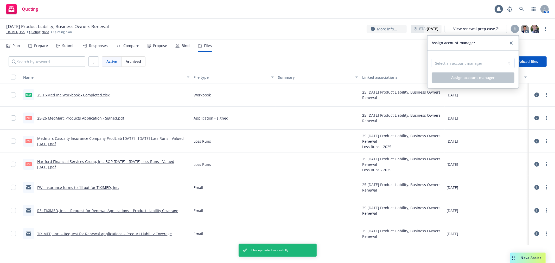
click at [466, 67] on select "Select an account manager... Nicole Dilorenzo Termed - Chase Smith Tom Kokkines" at bounding box center [473, 63] width 83 height 10
click at [432, 58] on select "Select an account manager... Nicole Dilorenzo Termed - Chase Smith Tom Kokkines" at bounding box center [473, 63] width 83 height 10
click at [492, 72] on div "Select an account manager... Nicole Dilorenzo Termed - Chase Smith Tom Kokkines" at bounding box center [473, 64] width 83 height 17
click at [483, 77] on span "Assign account manager" at bounding box center [472, 77] width 43 height 5
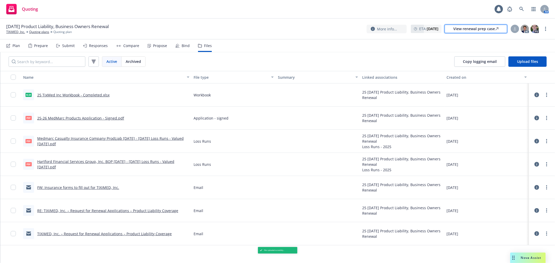
click at [479, 33] on link "View renewal prep case" at bounding box center [476, 29] width 62 height 8
click at [523, 9] on icon at bounding box center [521, 9] width 5 height 5
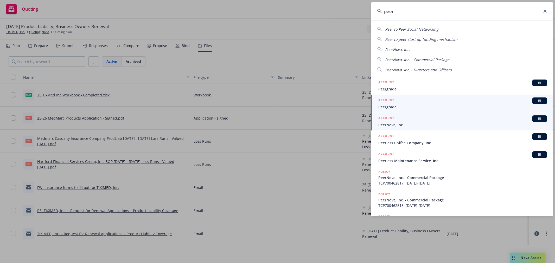
click at [409, 119] on div "ACCOUNT BI" at bounding box center [462, 119] width 169 height 7
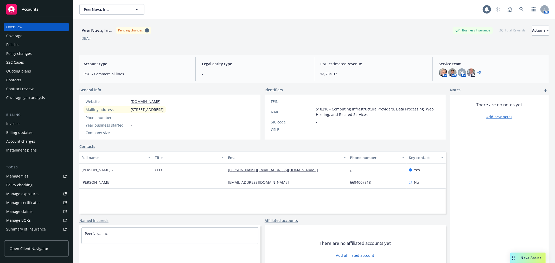
click at [31, 65] on div "SSC Cases" at bounding box center [36, 62] width 60 height 8
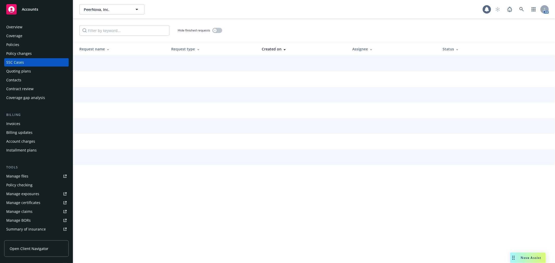
click at [31, 69] on div "Quoting plans" at bounding box center [36, 71] width 60 height 8
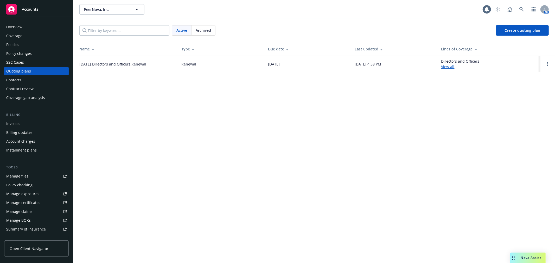
click at [137, 66] on link "11/22/25 Directors and Officers Renewal" at bounding box center [112, 63] width 67 height 5
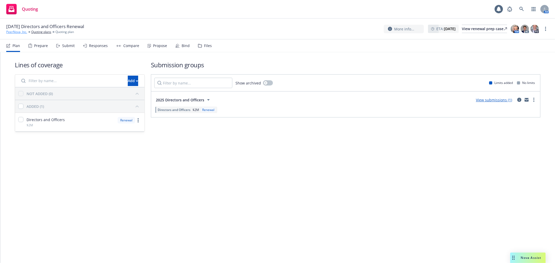
click at [8, 33] on link "PeerNova, Inc." at bounding box center [16, 32] width 21 height 5
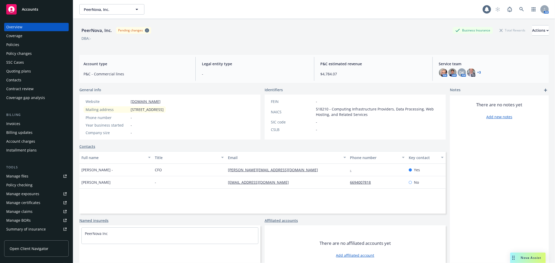
click at [30, 47] on div "Policies" at bounding box center [36, 45] width 60 height 8
